Goal: Navigation & Orientation: Find specific page/section

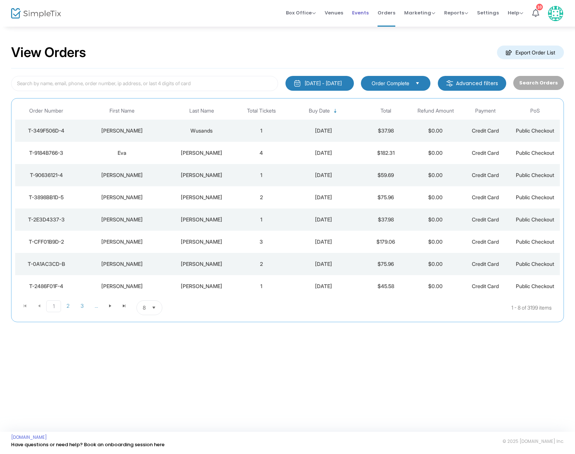
click at [364, 12] on span "Events" at bounding box center [360, 12] width 17 height 19
